Goal: Task Accomplishment & Management: Use online tool/utility

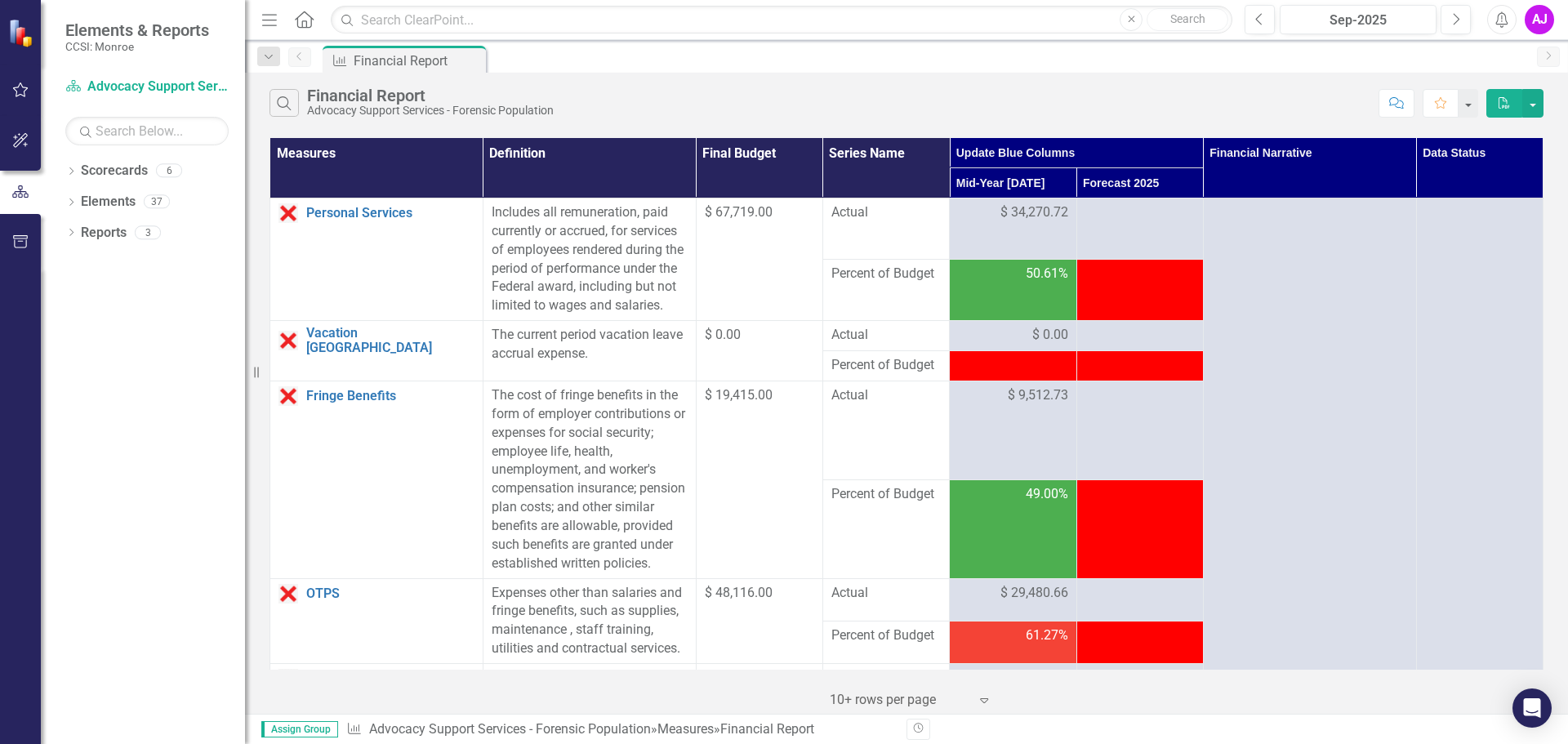
click at [847, 85] on div "Search Financial Report Advocacy Support Services - Forensic Population Comment…" at bounding box center [907, 99] width 1323 height 53
click at [1105, 237] on td at bounding box center [1139, 229] width 127 height 61
click at [1103, 210] on div at bounding box center [1140, 214] width 109 height 20
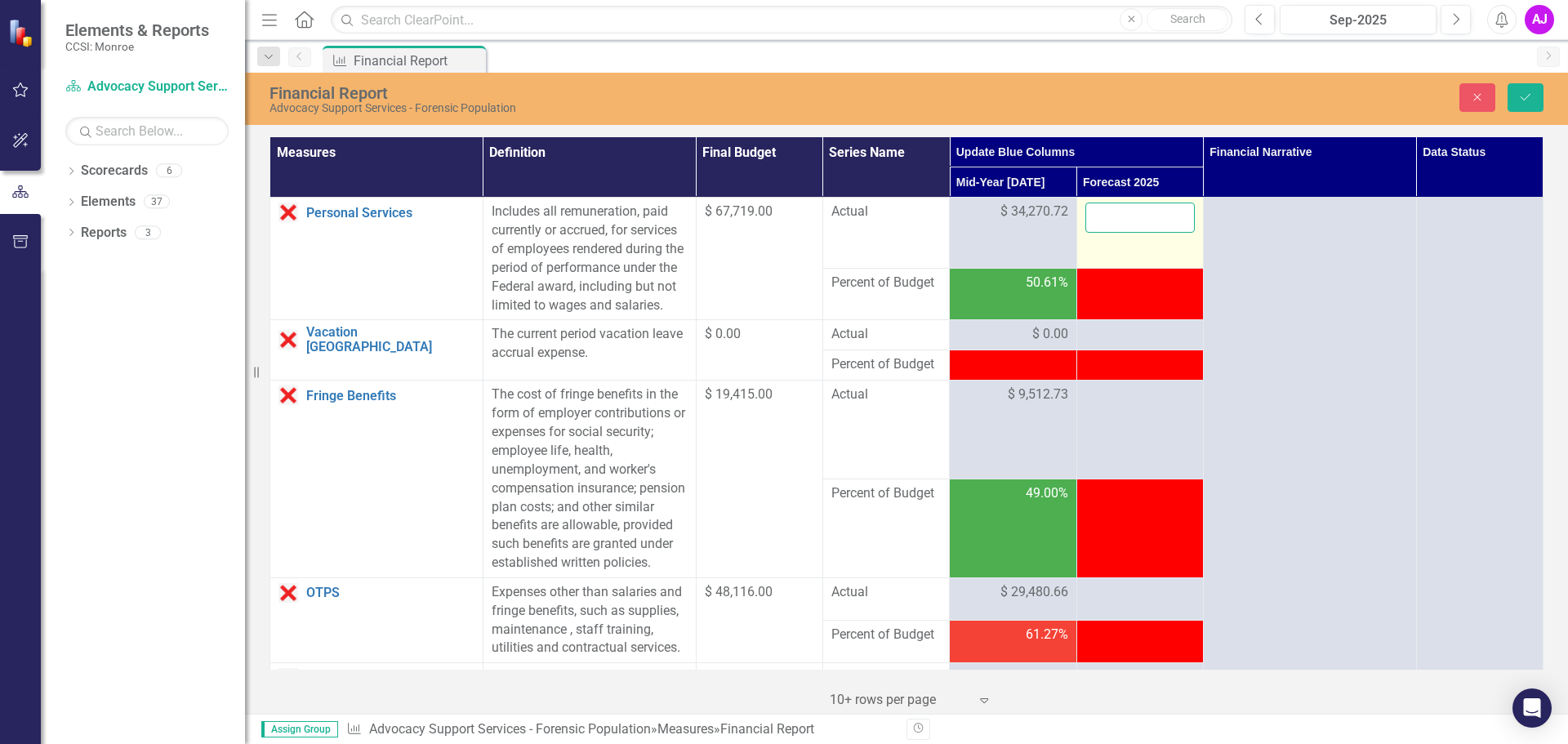
click at [1111, 214] on input "number" at bounding box center [1140, 218] width 109 height 31
type input "40623.11"
click at [1132, 344] on div at bounding box center [1140, 335] width 109 height 20
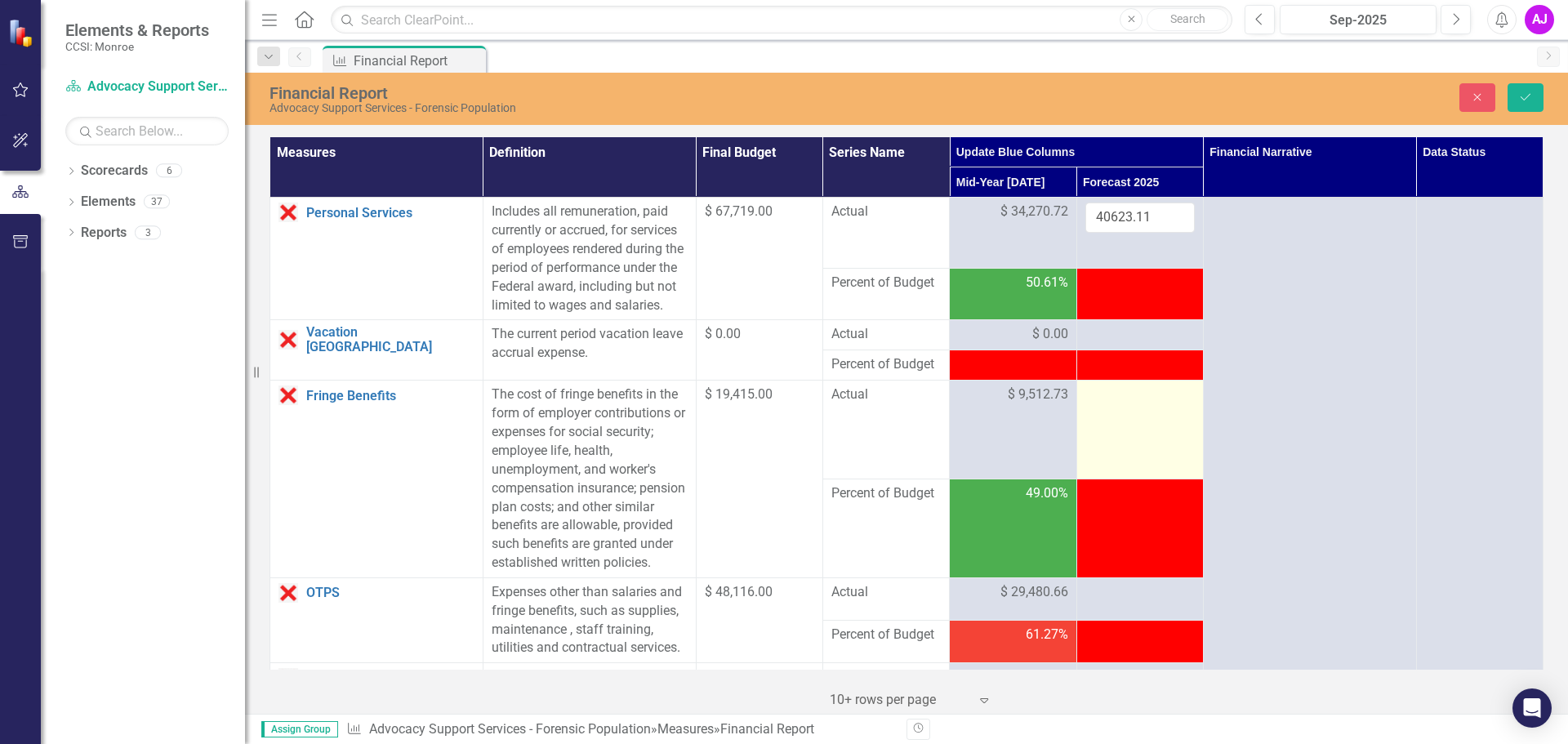
click at [1131, 432] on td at bounding box center [1139, 430] width 127 height 98
click at [1109, 431] on td at bounding box center [1139, 430] width 127 height 98
click at [1109, 415] on input "number" at bounding box center [1140, 401] width 109 height 31
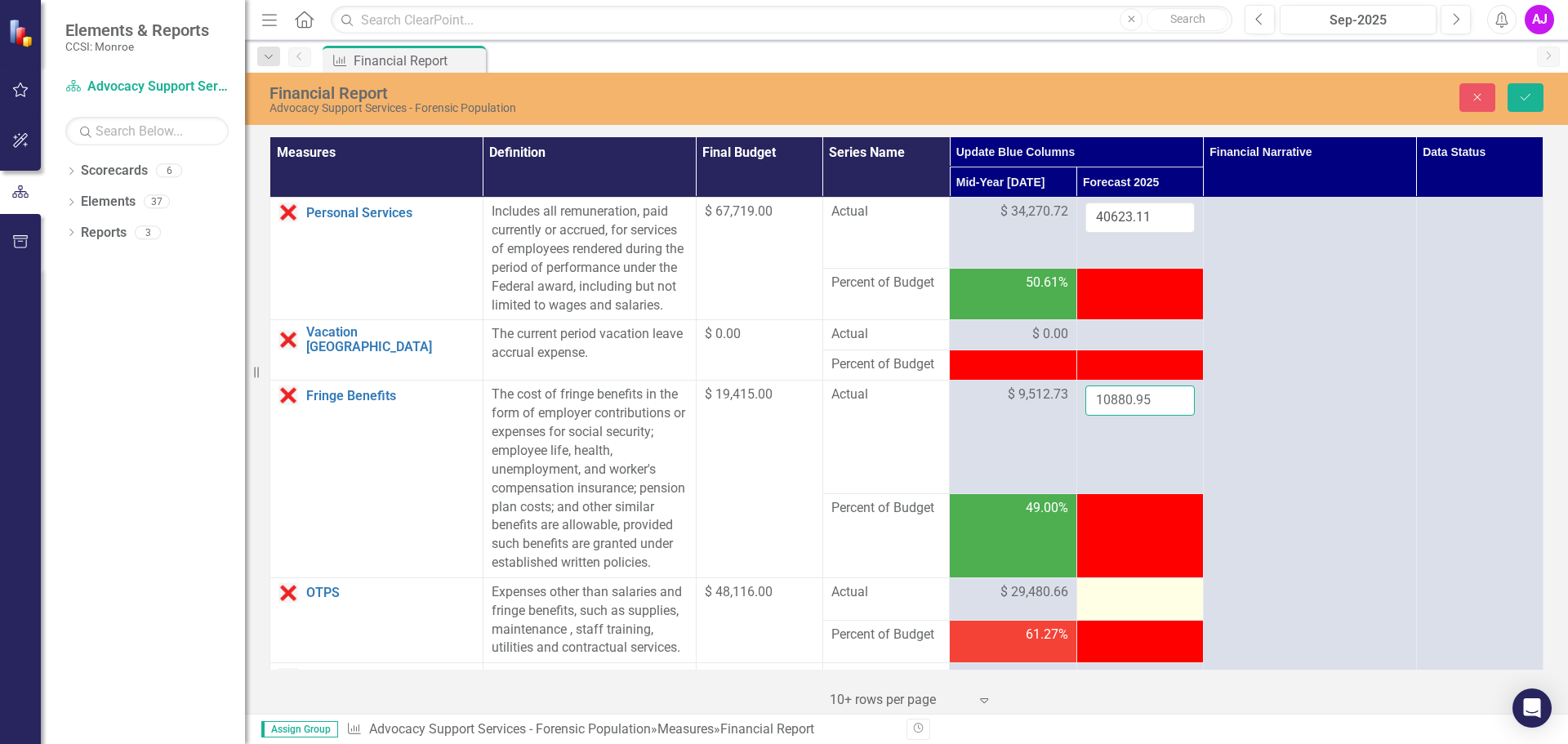
type input "10880.95"
click at [1147, 602] on div at bounding box center [1140, 593] width 109 height 20
click at [1105, 602] on div at bounding box center [1140, 593] width 109 height 20
click at [1135, 613] on input "number" at bounding box center [1140, 598] width 109 height 31
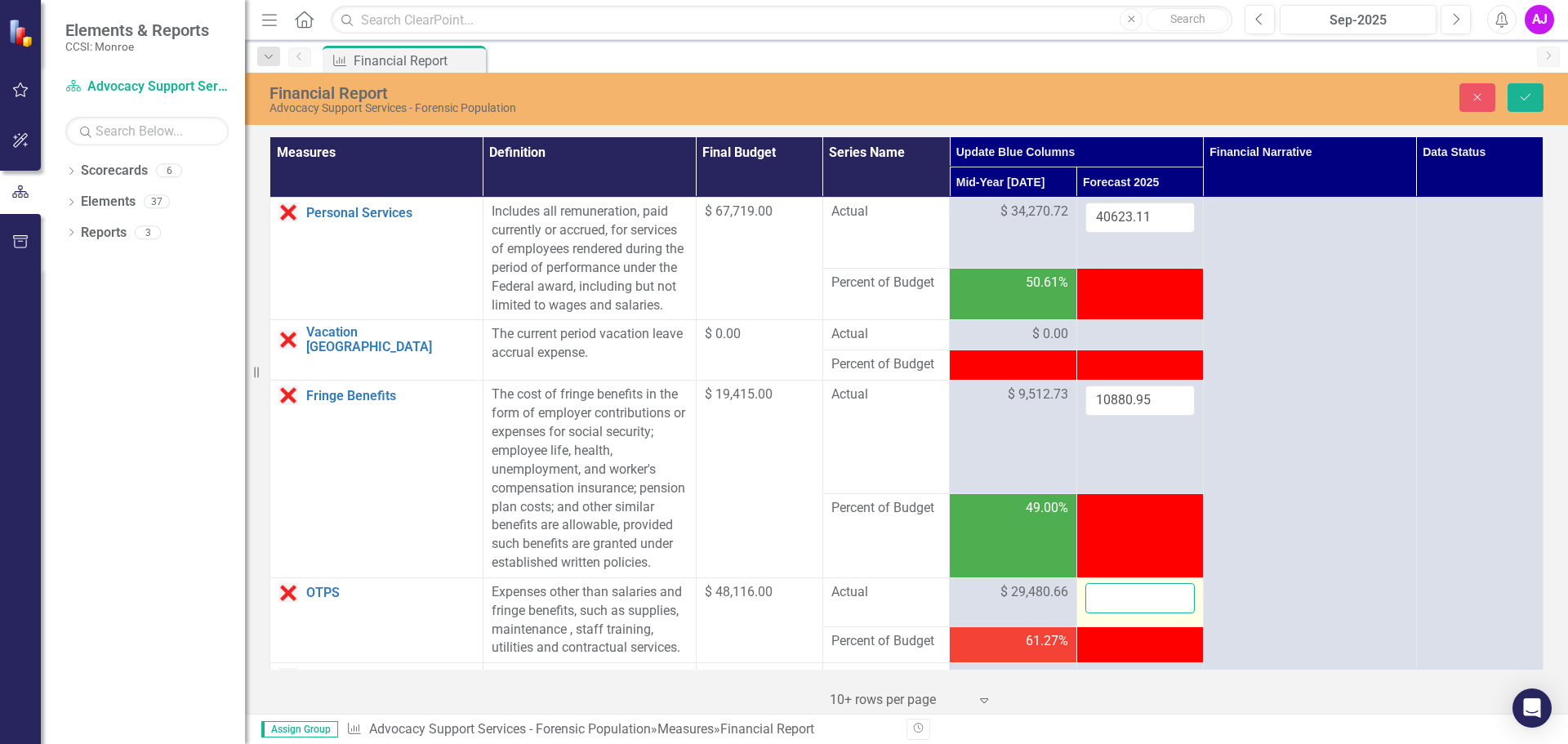
click at [1118, 613] on input "number" at bounding box center [1140, 598] width 109 height 31
